Goal: Task Accomplishment & Management: Manage account settings

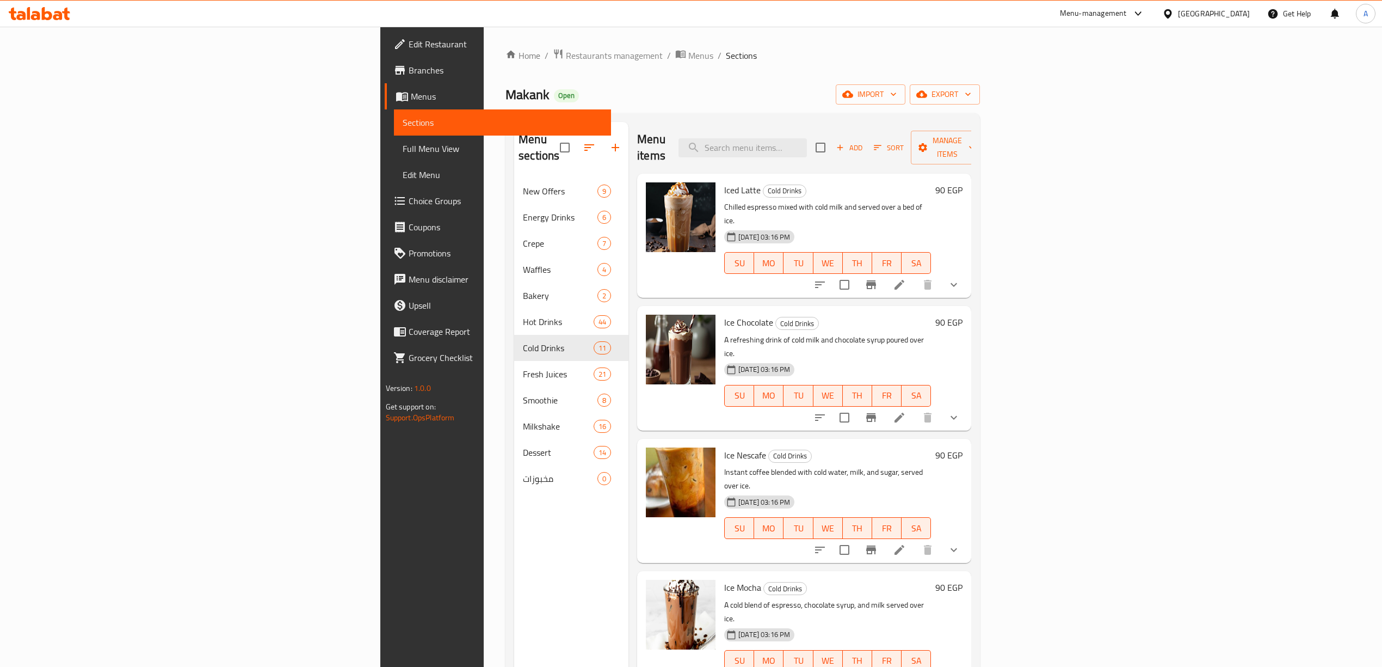
click at [38, 13] on icon at bounding box center [35, 15] width 9 height 9
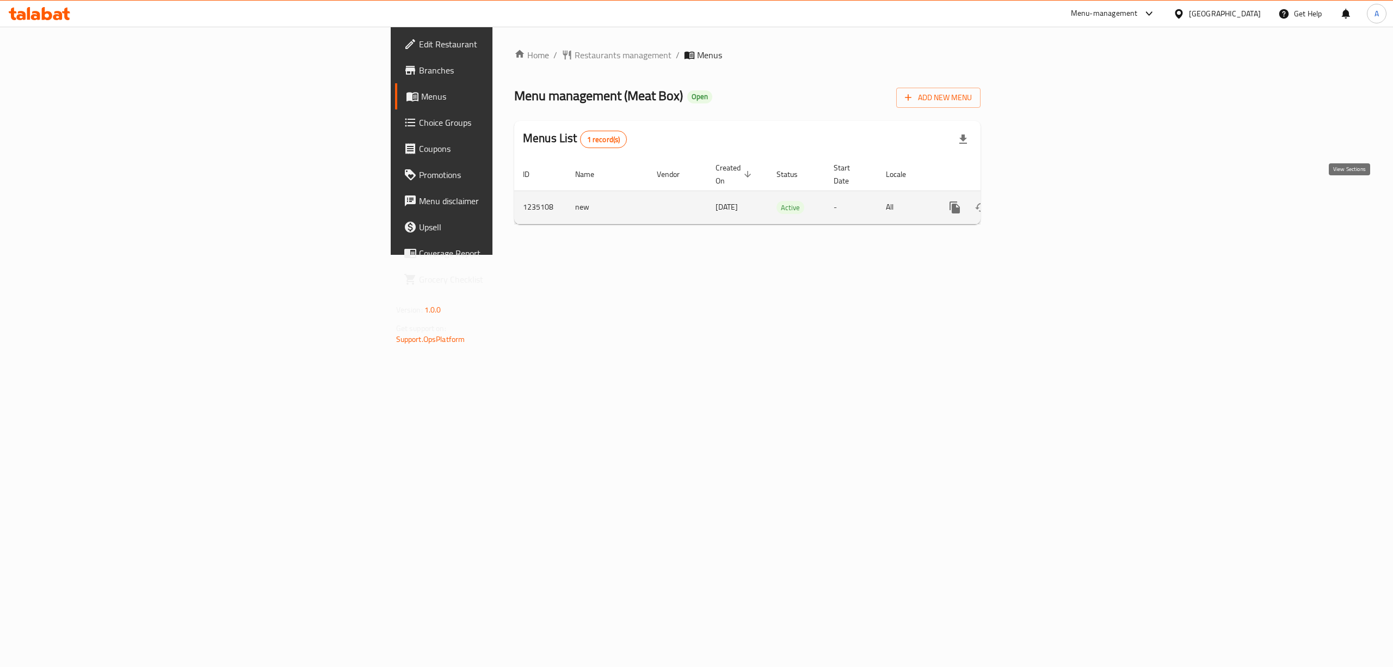
click at [1038, 202] on icon "enhanced table" at bounding box center [1033, 207] width 10 height 10
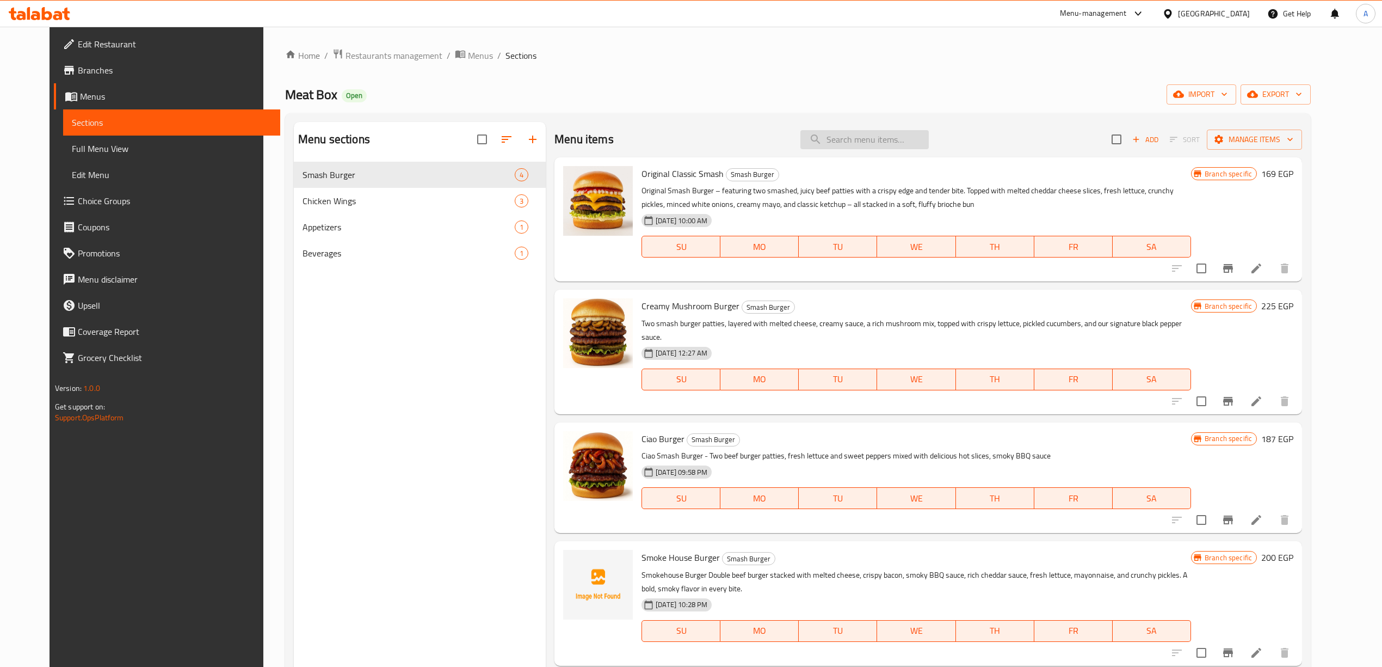
click at [884, 138] on input "search" at bounding box center [864, 139] width 128 height 19
paste input "Smoke House Burger"
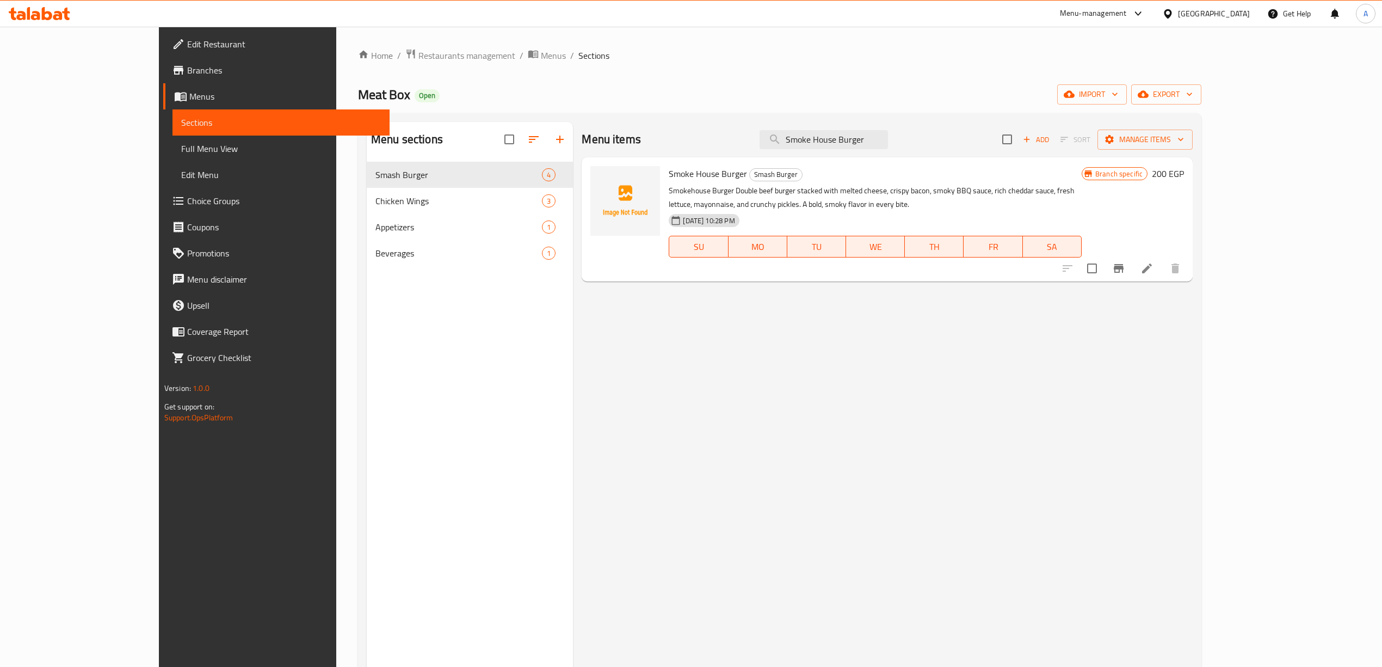
type input "Smoke House Burger"
click at [1162, 277] on li at bounding box center [1147, 268] width 30 height 20
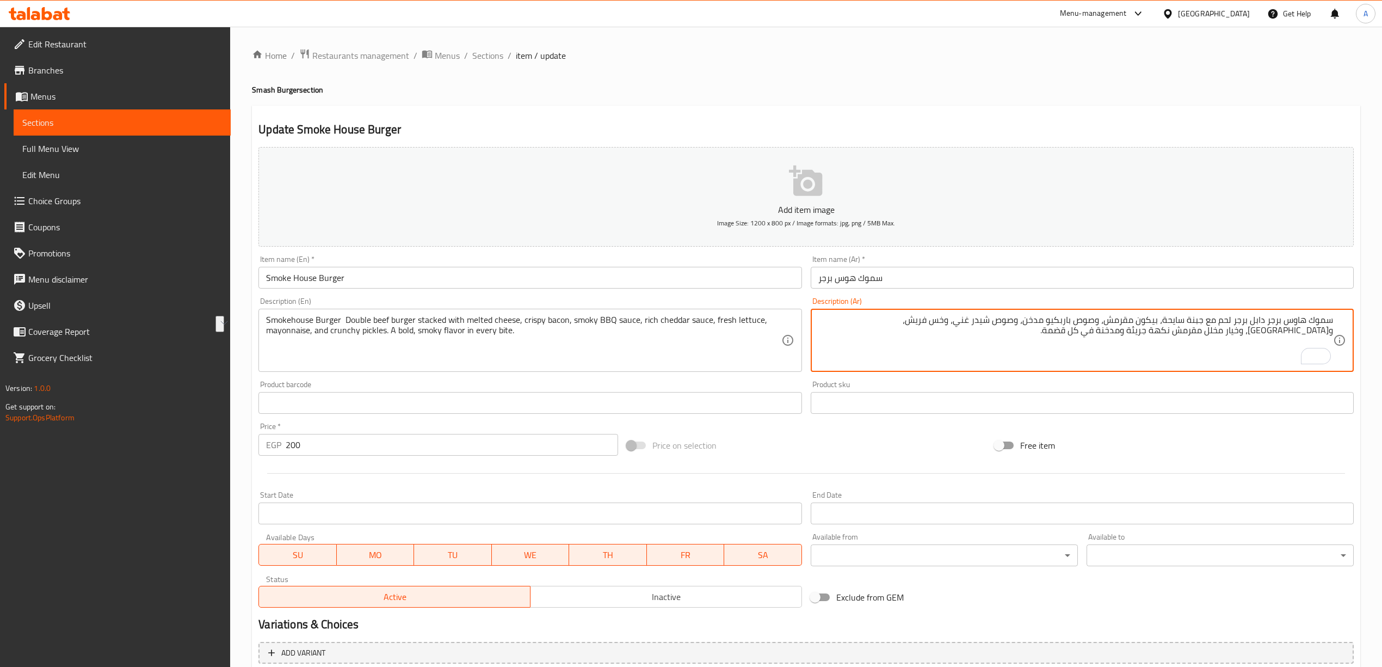
drag, startPoint x: 1159, startPoint y: 322, endPoint x: 1103, endPoint y: 322, distance: 55.5
click at [1103, 322] on textarea "سموك هاوس برجر دابل برجر لحم مع جبنة سايحة، بيكون مقرمش، وصوص باربكيو مدخن، وصو…" at bounding box center [1075, 340] width 515 height 52
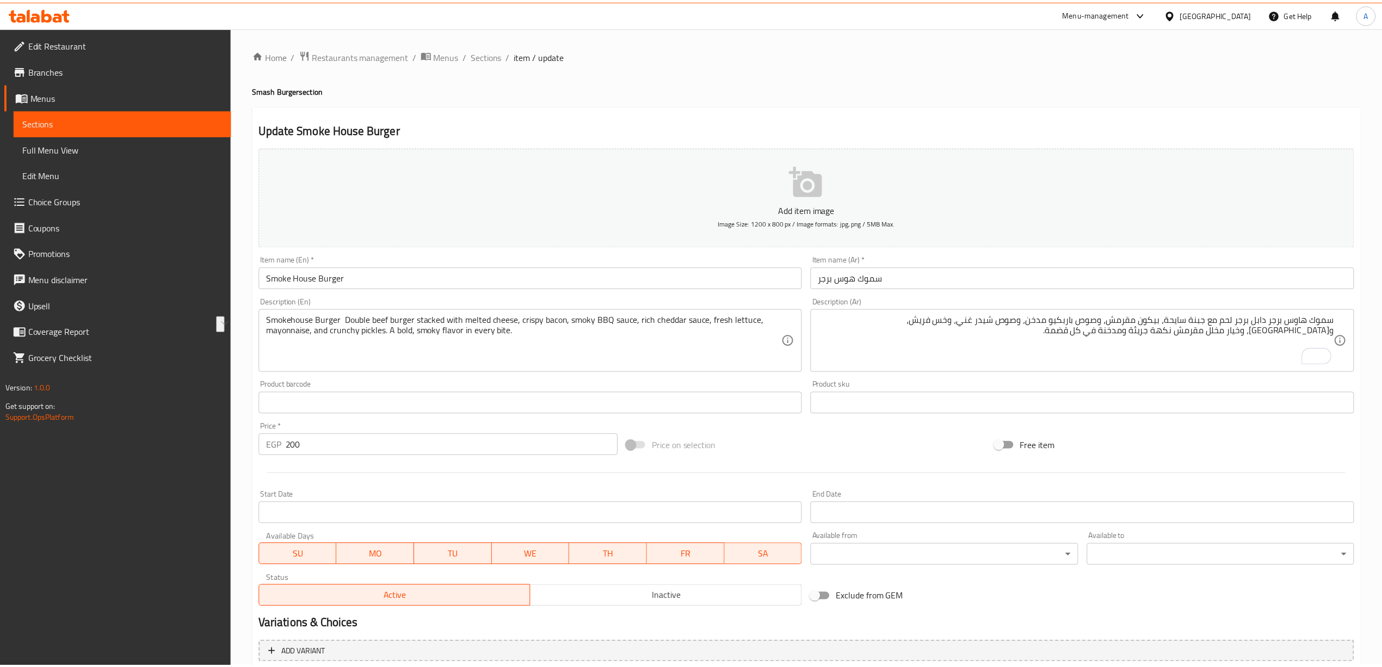
scroll to position [101, 0]
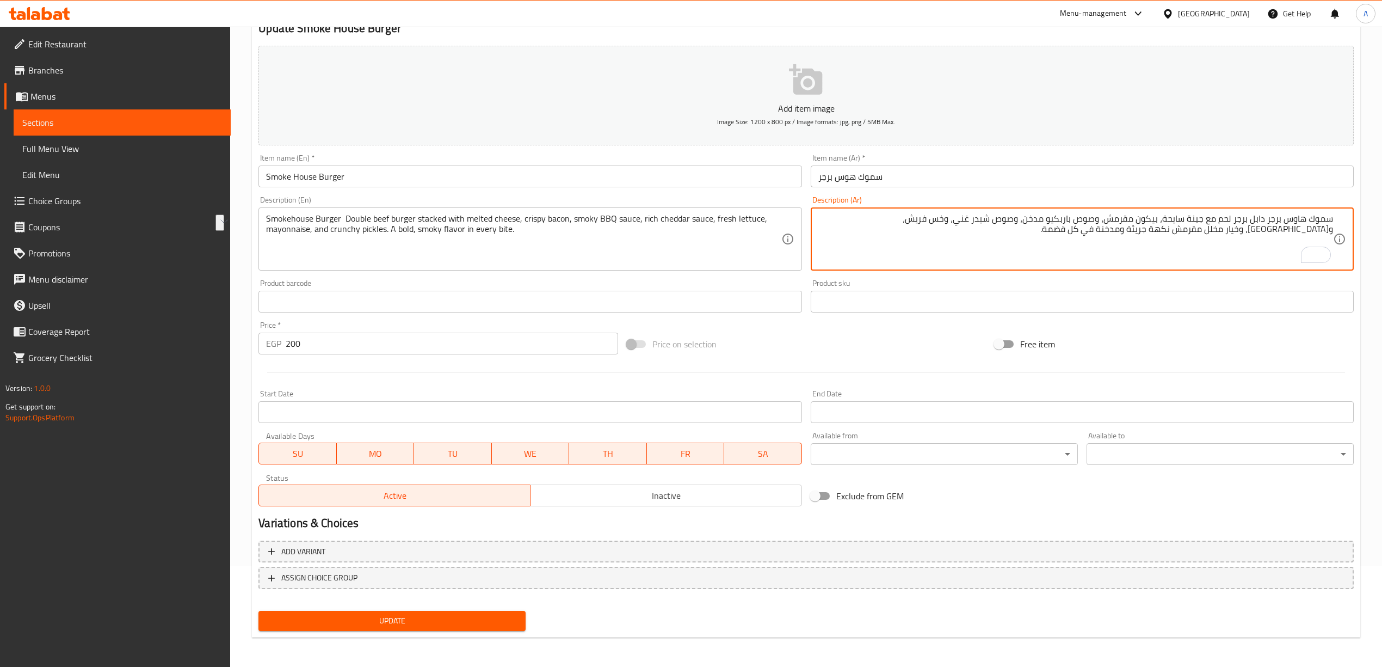
click at [1128, 243] on textarea "سموك هاوس برجر دابل برجر لحم مع جبنة سايحة، بيكون مقرمش، وصوص باربكيو مدخن، وصو…" at bounding box center [1075, 239] width 515 height 52
click at [610, 490] on span "Inactive" at bounding box center [666, 496] width 263 height 16
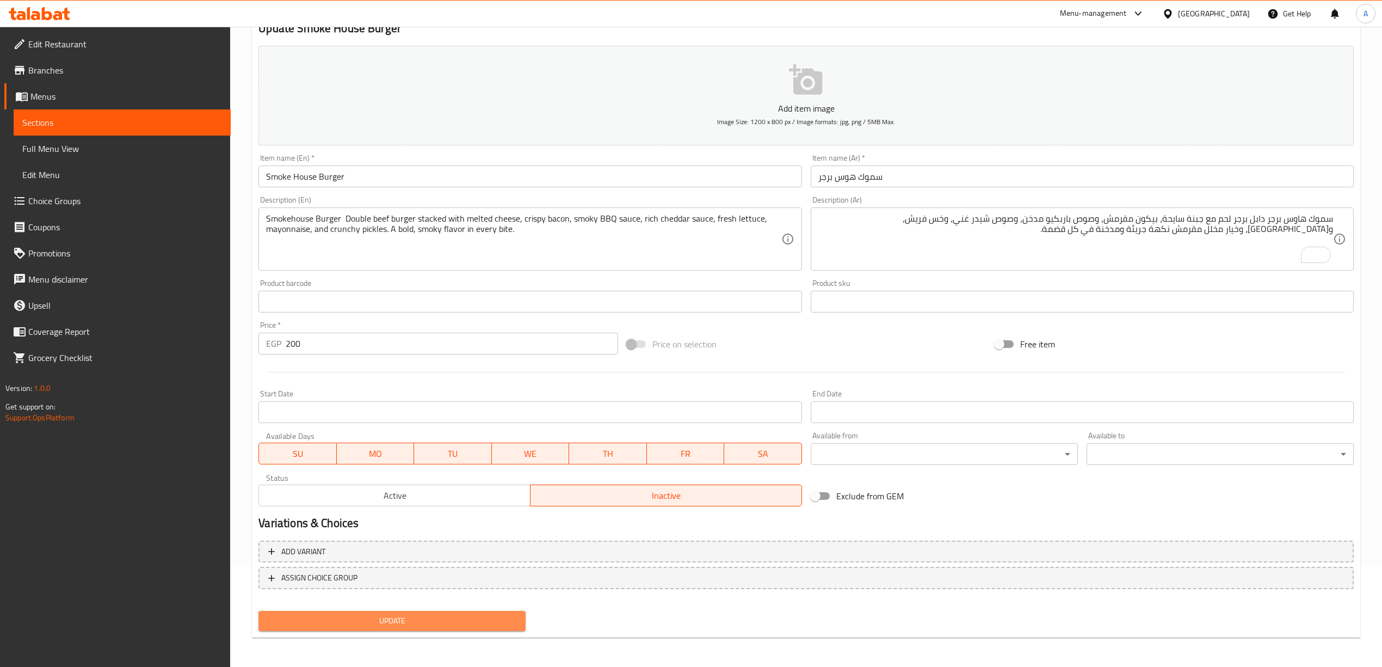
click at [400, 625] on span "Update" at bounding box center [392, 621] width 250 height 14
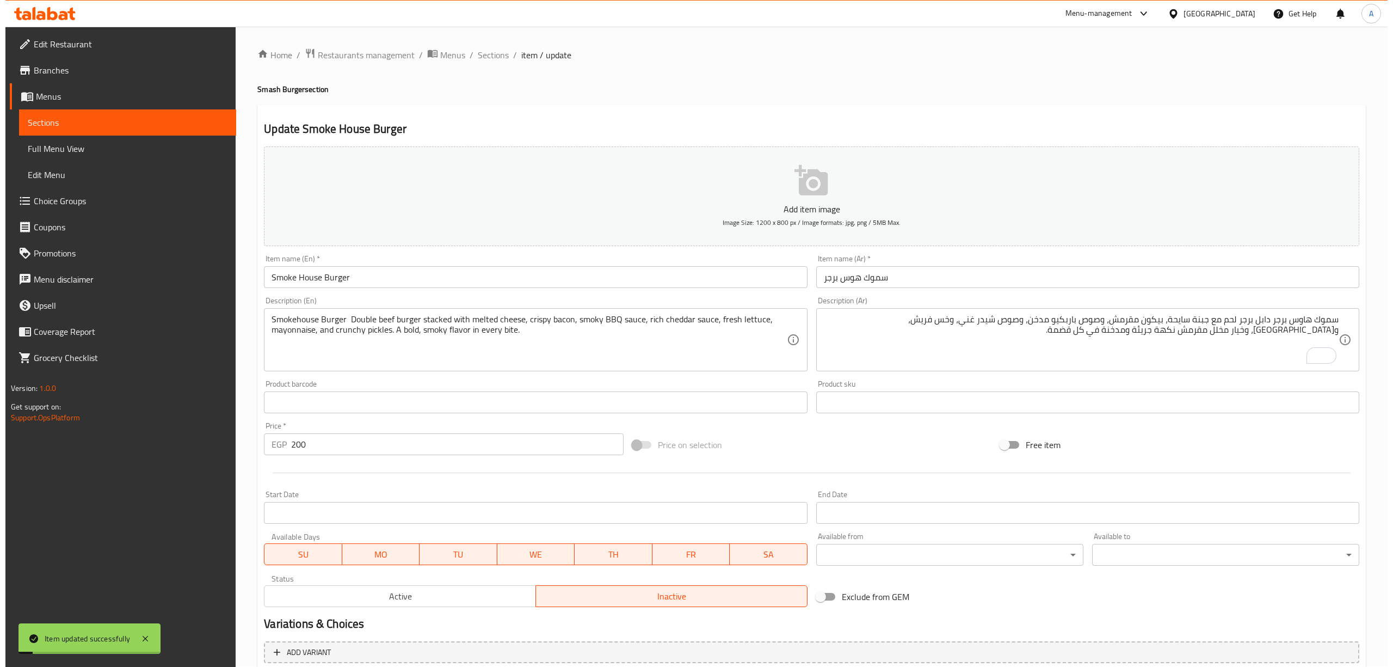
scroll to position [0, 0]
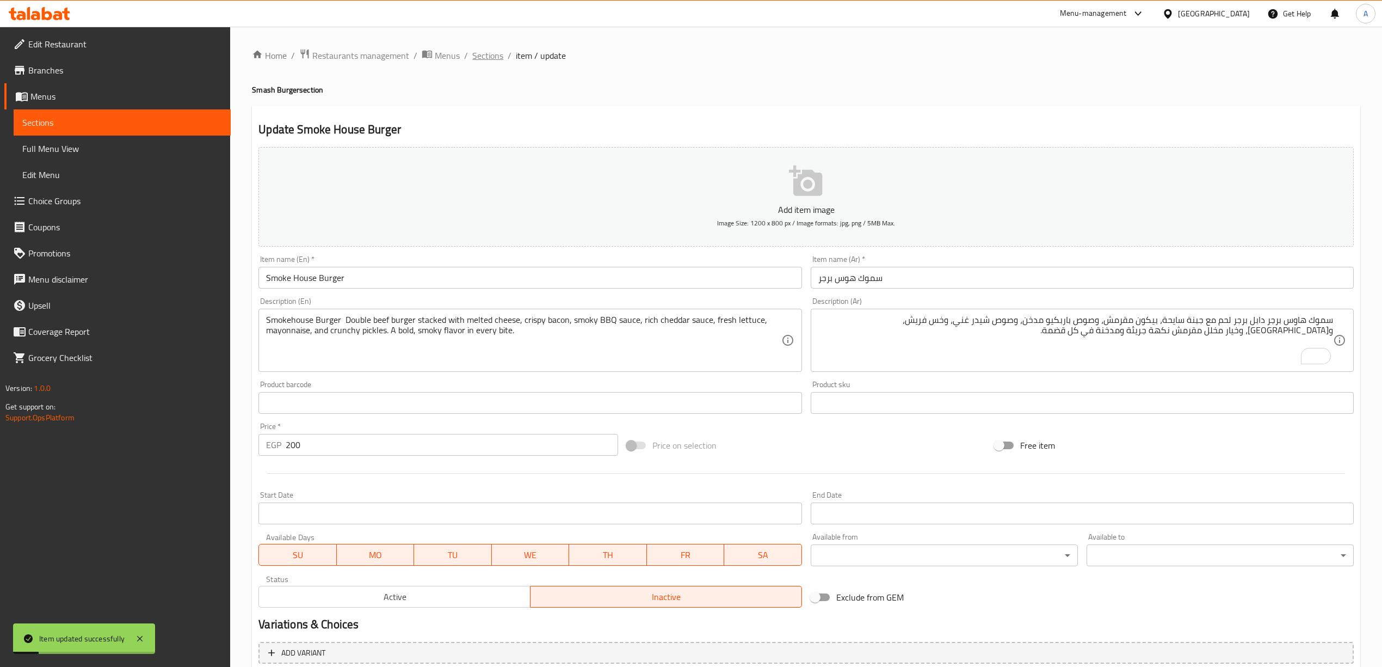
click at [492, 57] on span "Sections" at bounding box center [487, 55] width 31 height 13
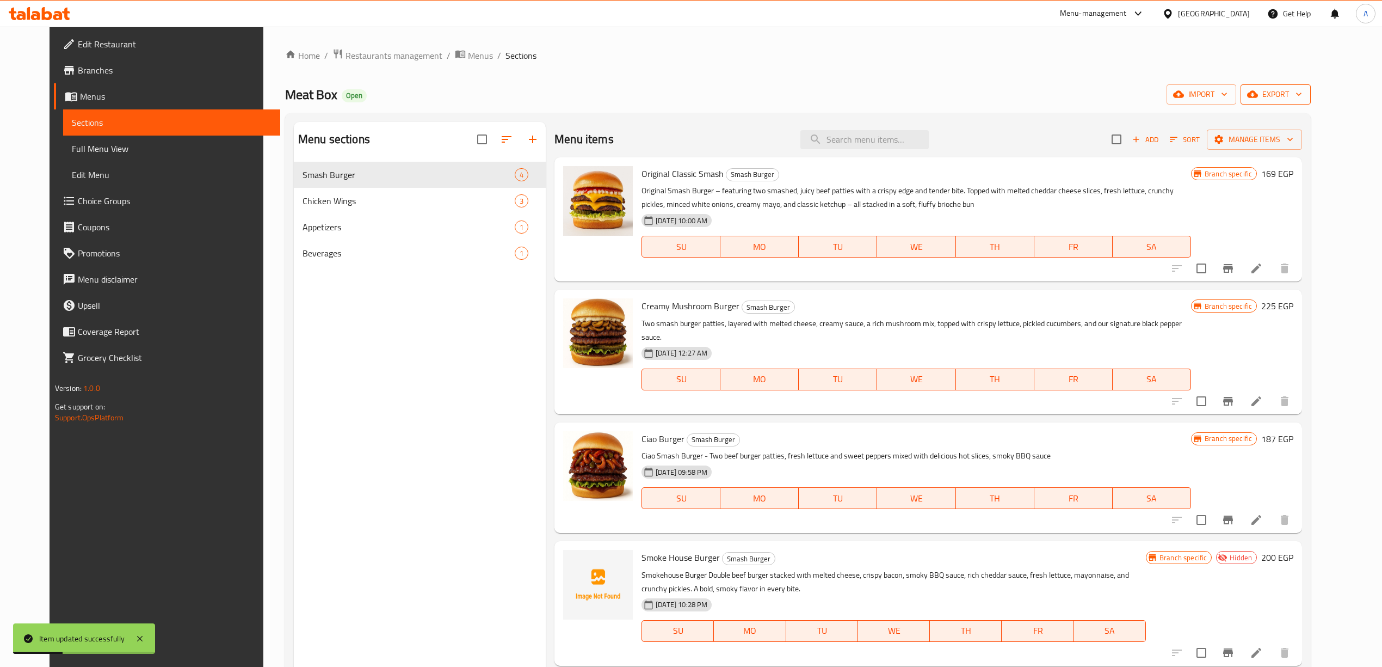
click at [1302, 96] on span "export" at bounding box center [1275, 95] width 53 height 14
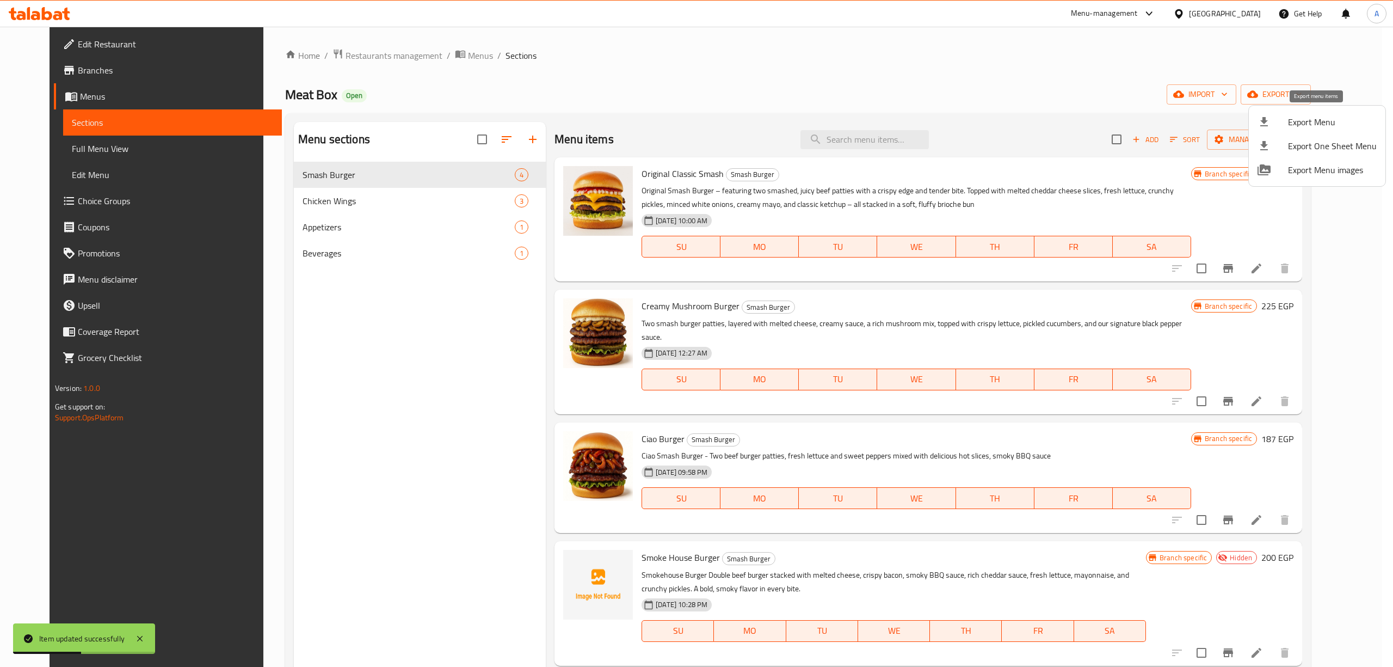
click at [1299, 122] on span "Export Menu" at bounding box center [1332, 121] width 89 height 13
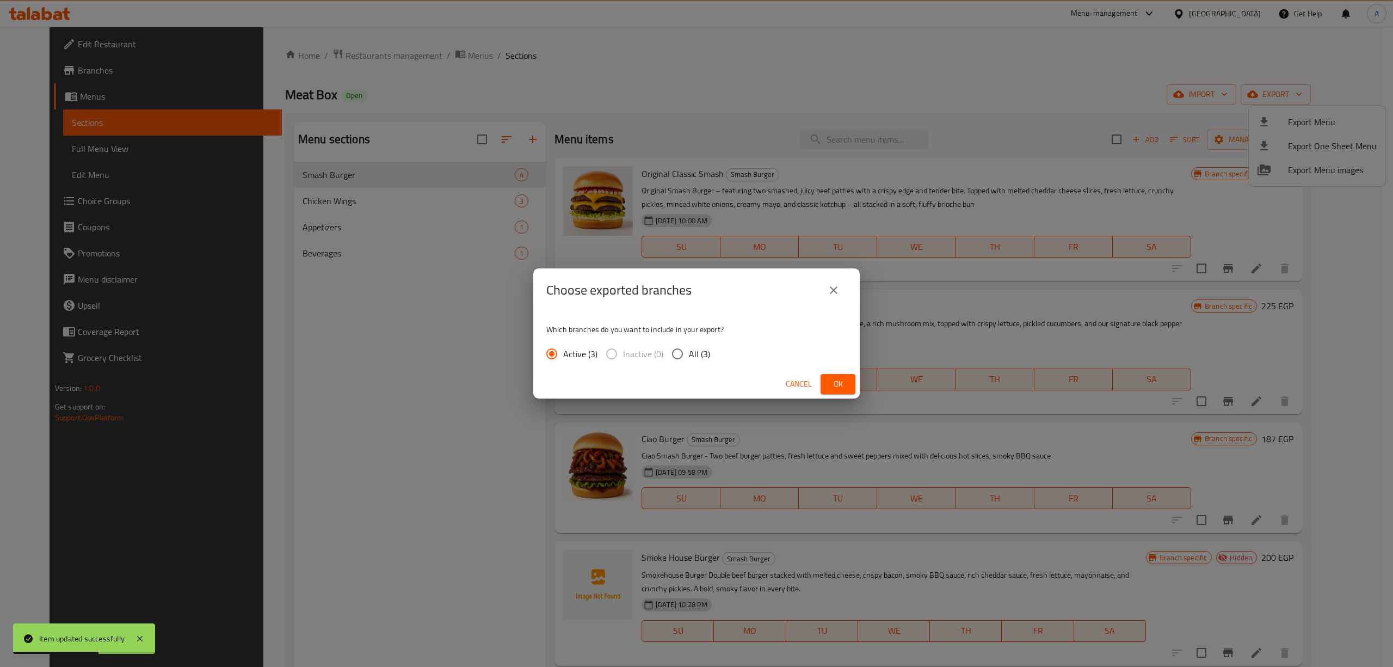
click at [679, 355] on input "All (3)" at bounding box center [677, 353] width 23 height 23
radio input "true"
click at [838, 390] on span "Ok" at bounding box center [837, 384] width 17 height 14
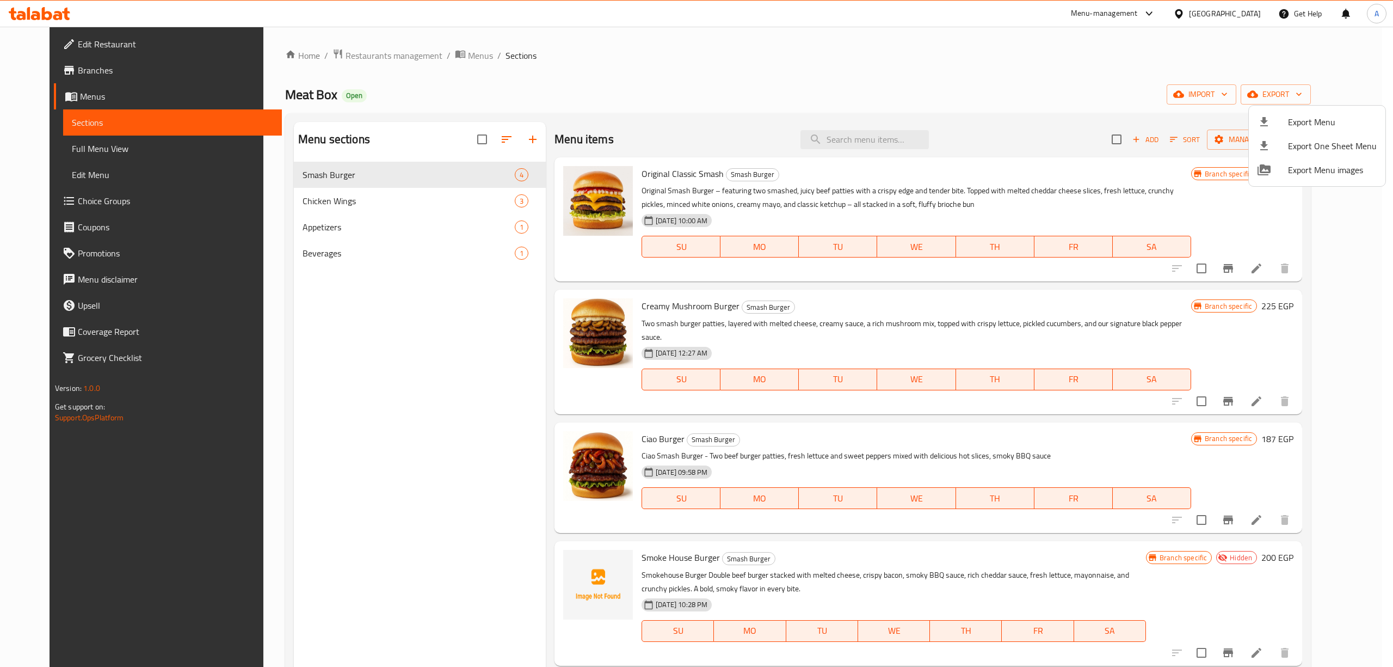
click at [1089, 85] on div at bounding box center [696, 333] width 1393 height 667
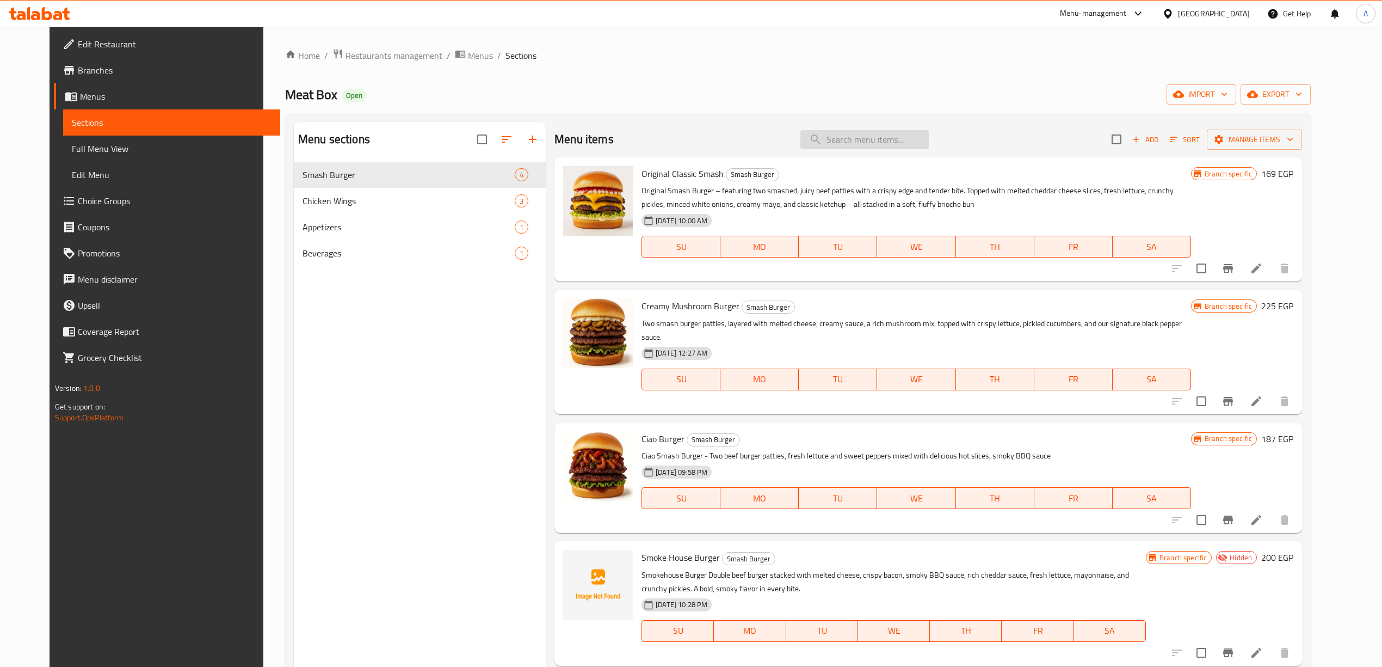
click at [896, 140] on input "search" at bounding box center [864, 139] width 128 height 19
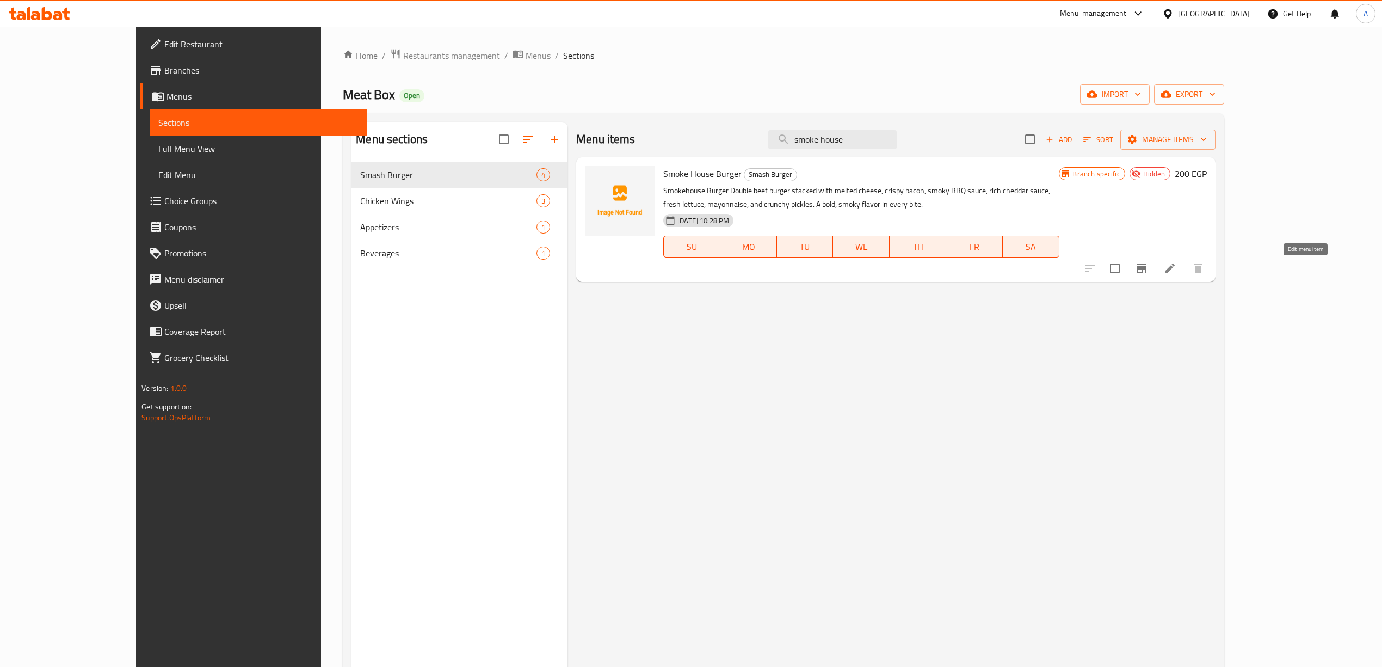
type input "smoke house"
click at [1175, 270] on icon at bounding box center [1170, 268] width 10 height 10
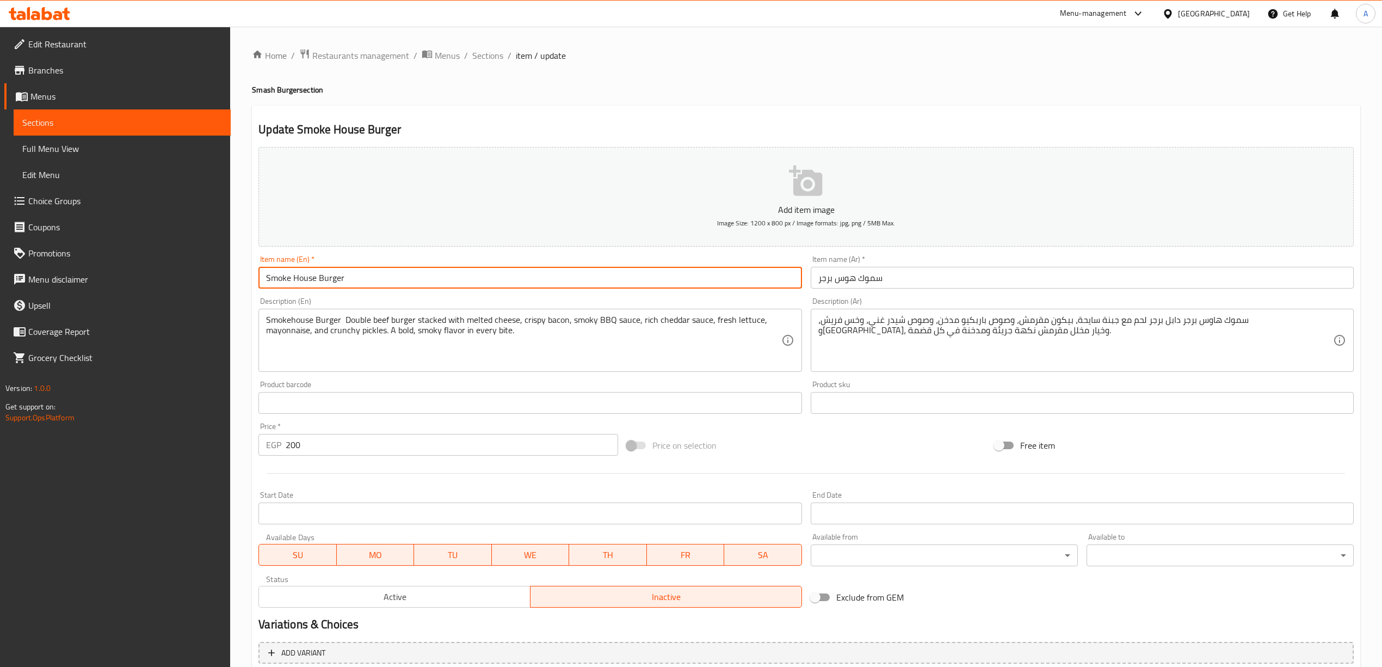
drag, startPoint x: 362, startPoint y: 284, endPoint x: 255, endPoint y: 267, distance: 109.1
click at [255, 267] on div "Item name (En)   * Smoke House Burger Item name (En) *" at bounding box center [530, 272] width 552 height 42
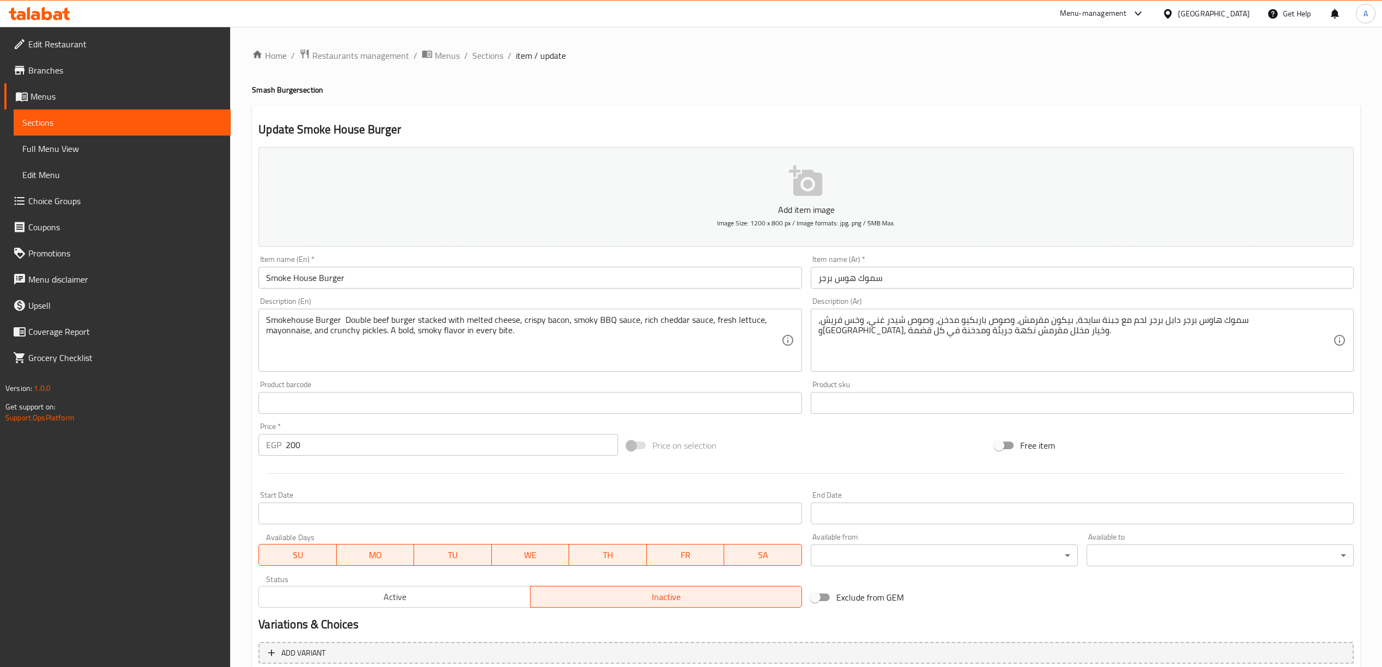
click at [528, 89] on h4 "Smash Burger section" at bounding box center [806, 89] width 1108 height 11
click at [492, 54] on span "Sections" at bounding box center [487, 55] width 31 height 13
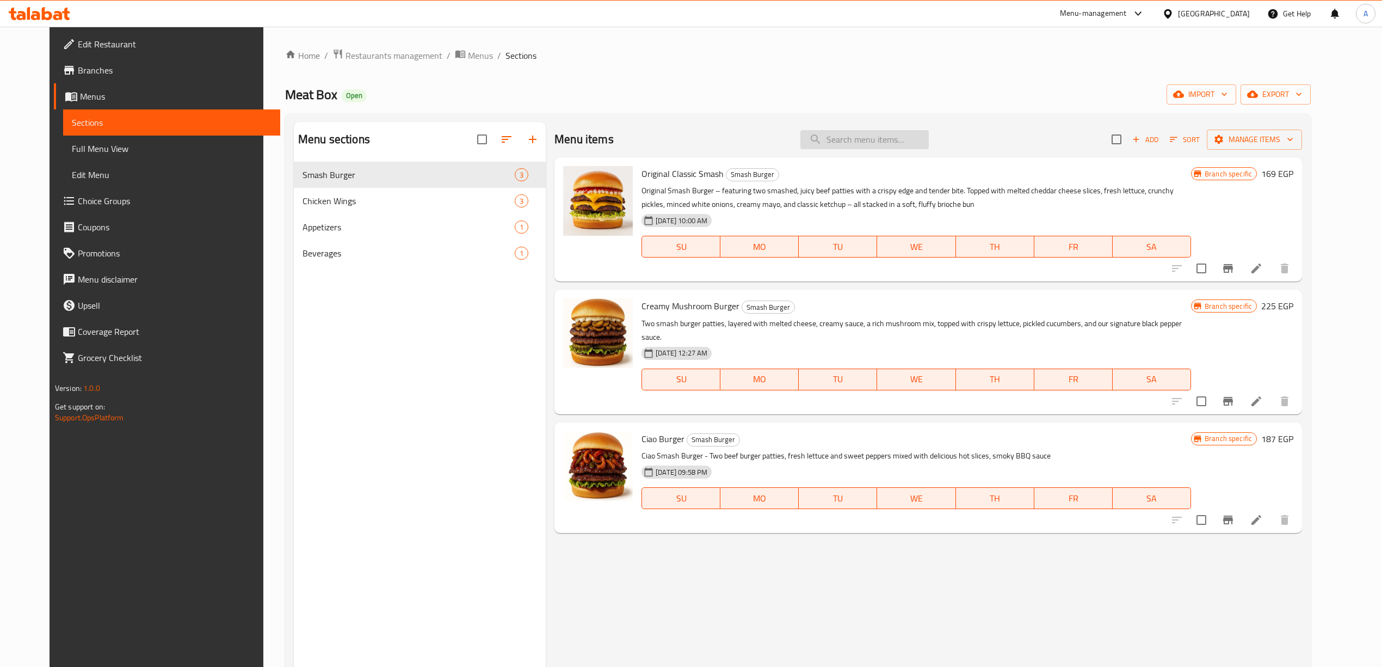
click at [882, 143] on input "search" at bounding box center [864, 139] width 128 height 19
paste input "Smoke House Burger"
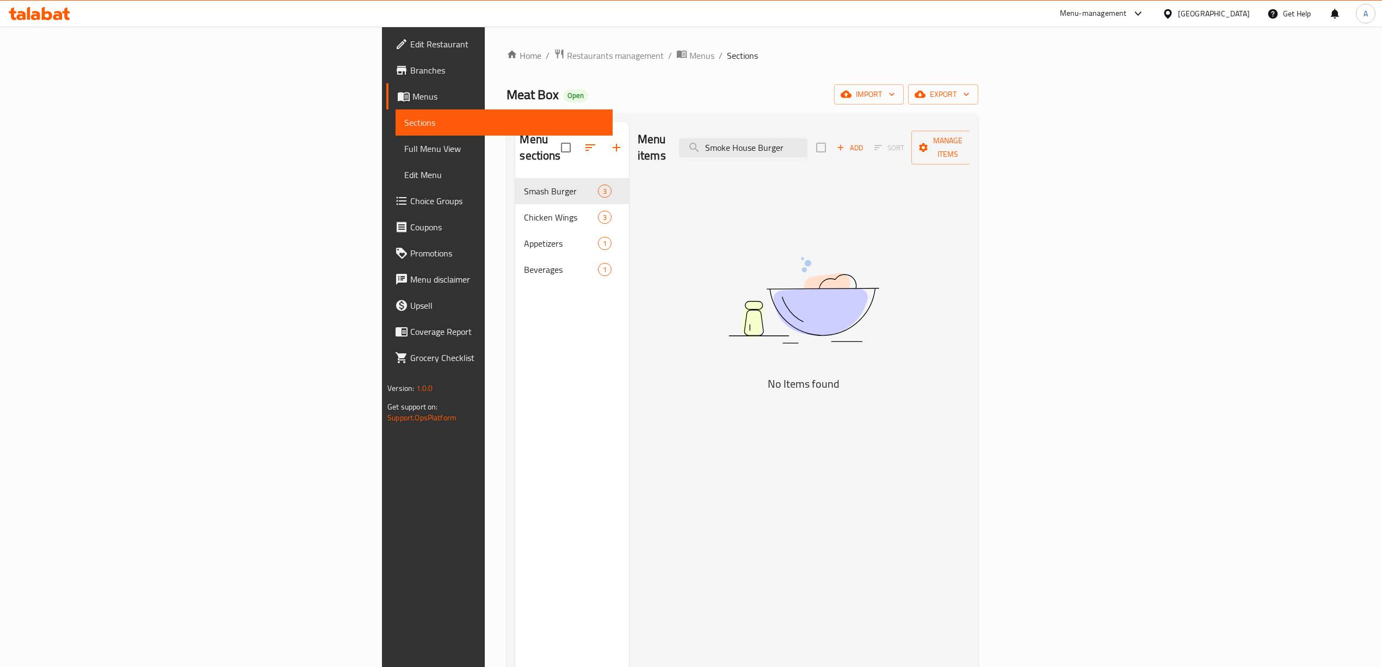
type input "Smoke House Burger"
click at [970, 98] on span "export" at bounding box center [943, 95] width 53 height 14
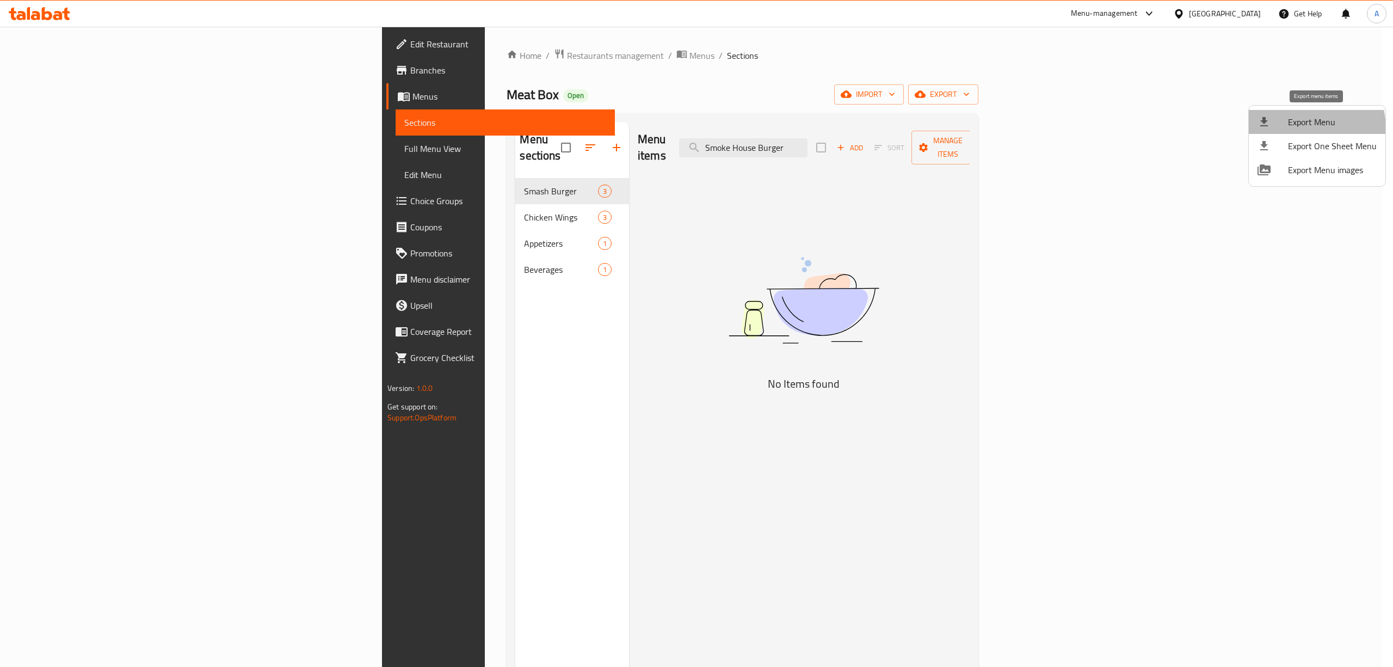
click at [1290, 129] on li "Export Menu" at bounding box center [1317, 122] width 137 height 24
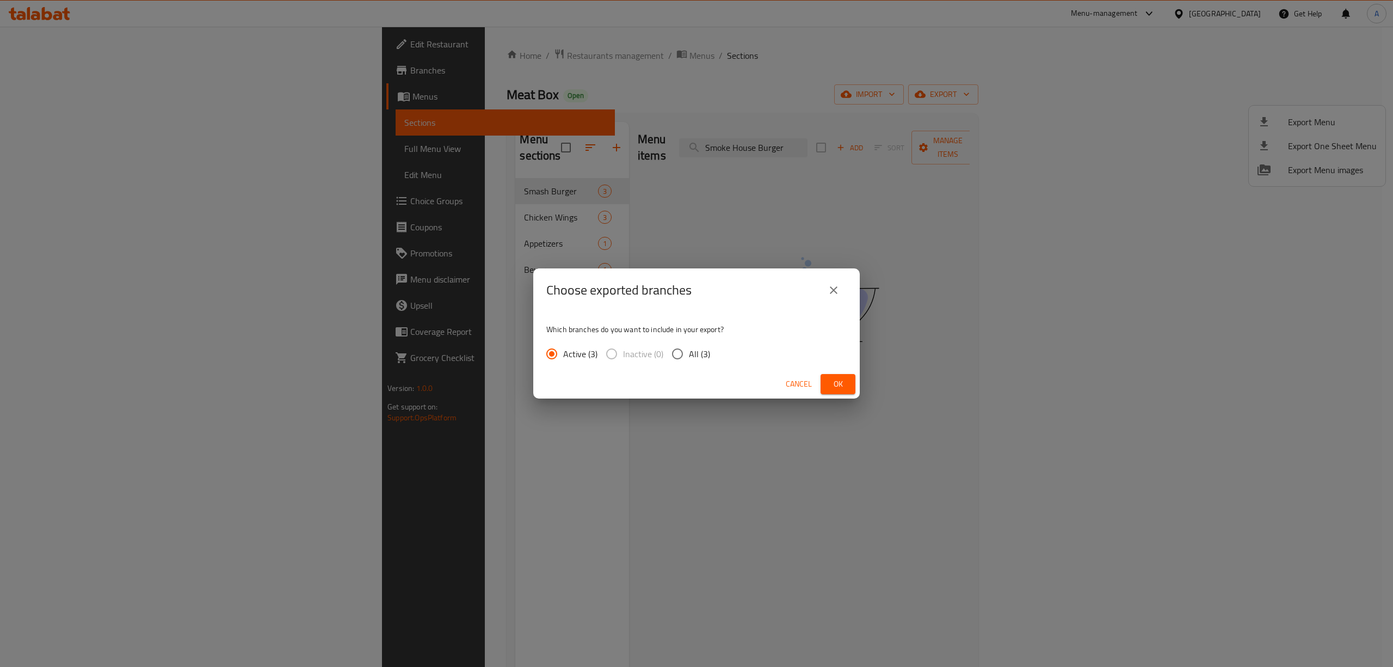
click at [708, 349] on div "Active (3) Inactive (0) All (3)" at bounding box center [632, 353] width 172 height 23
click at [702, 350] on span "All (3)" at bounding box center [699, 353] width 21 height 13
click at [689, 350] on input "All (3)" at bounding box center [677, 353] width 23 height 23
radio input "true"
click at [841, 384] on span "Ok" at bounding box center [837, 384] width 17 height 14
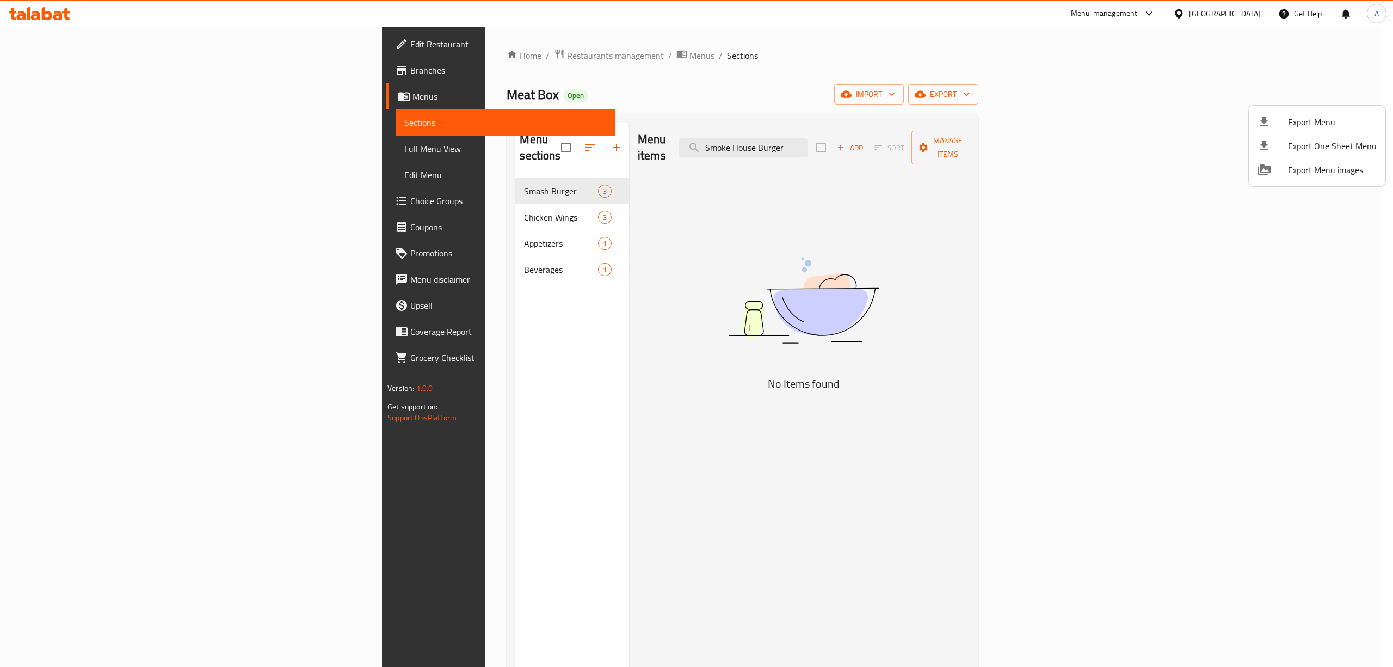
click at [53, 20] on div at bounding box center [696, 333] width 1393 height 667
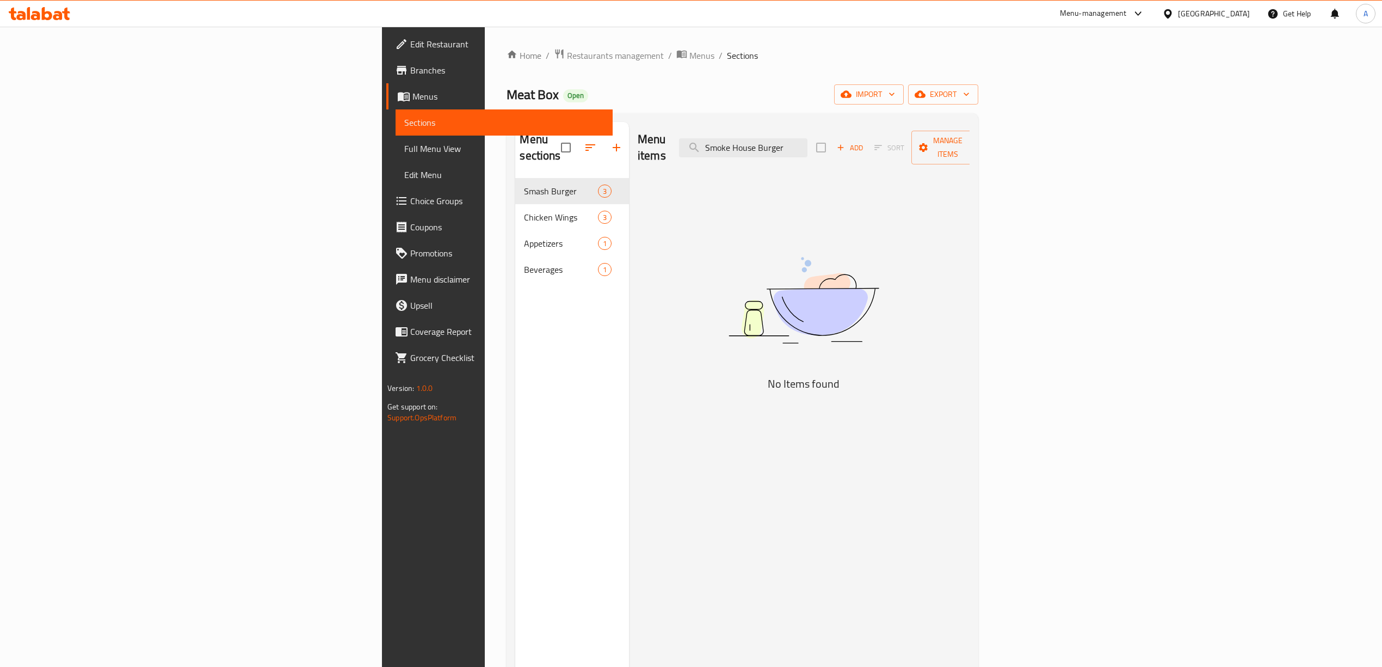
click at [66, 12] on icon at bounding box center [66, 14] width 8 height 13
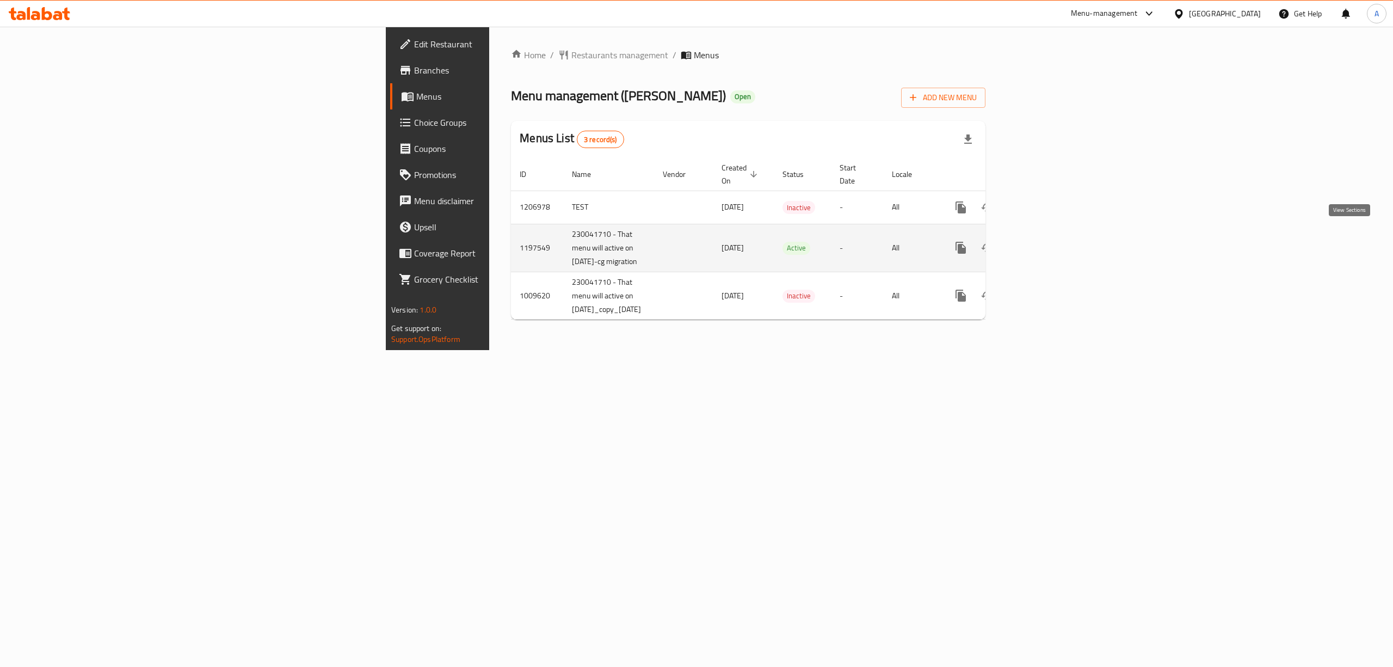
click at [1046, 241] on icon "enhanced table" at bounding box center [1039, 247] width 13 height 13
